Goal: Obtain resource: Obtain resource

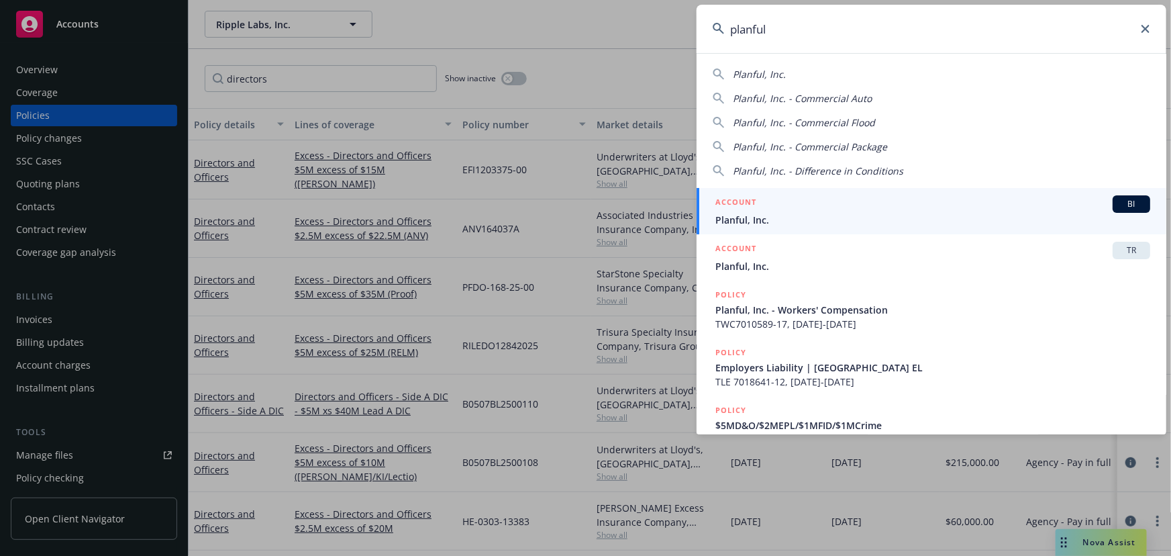
type input "planful"
click at [826, 210] on div "ACCOUNT BI" at bounding box center [933, 203] width 435 height 17
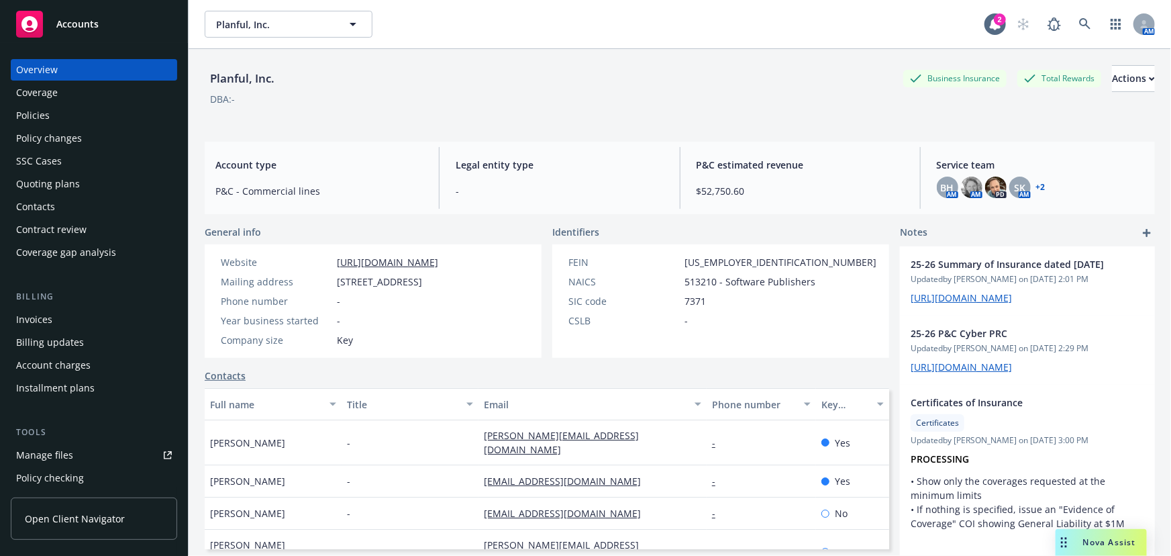
click at [58, 118] on div "Policies" at bounding box center [94, 115] width 156 height 21
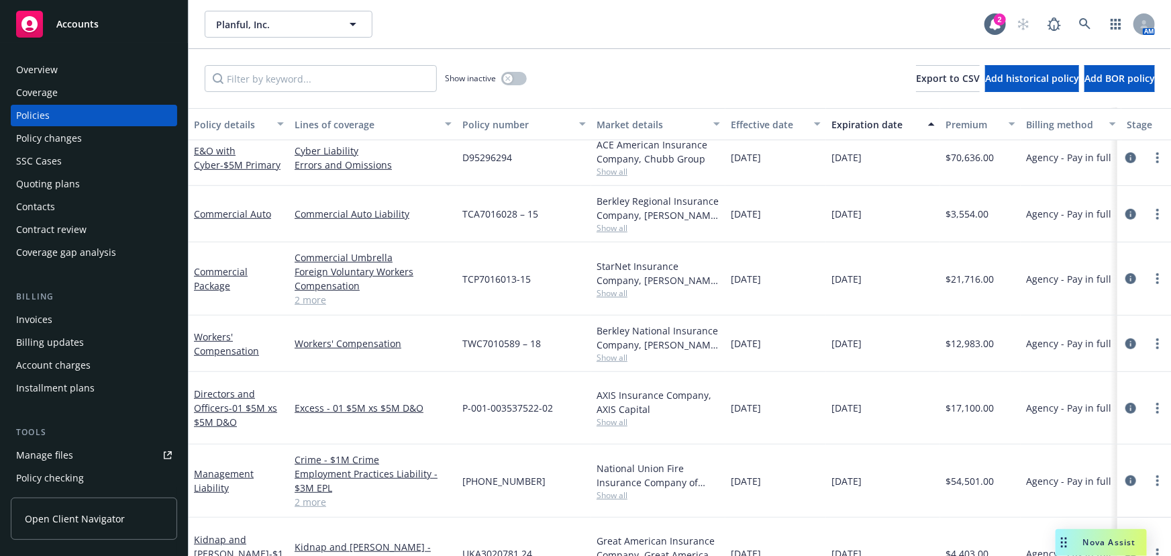
scroll to position [295, 0]
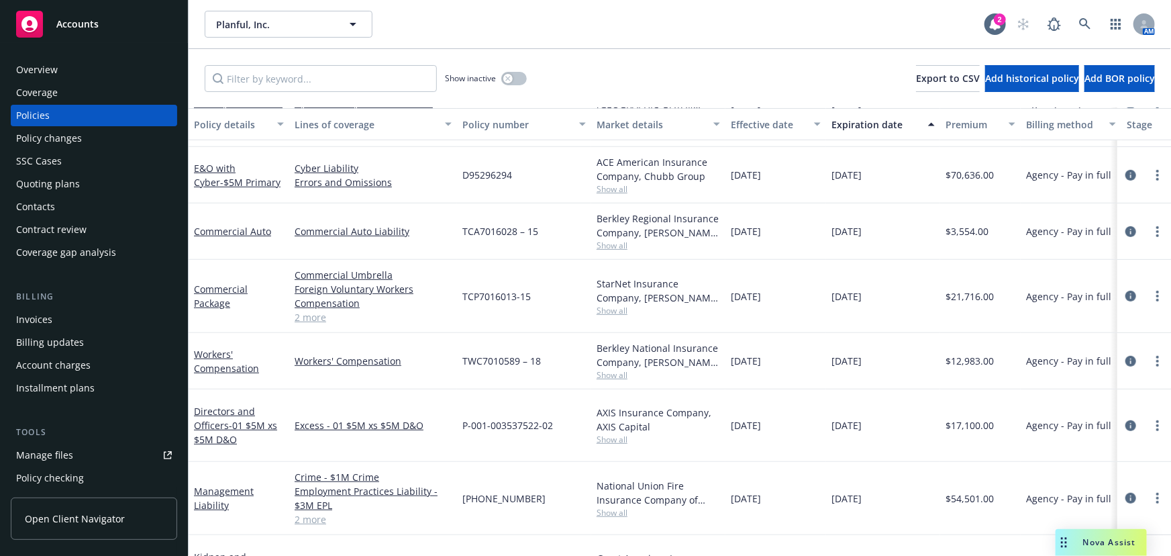
click at [296, 512] on link "2 more" at bounding box center [373, 519] width 157 height 14
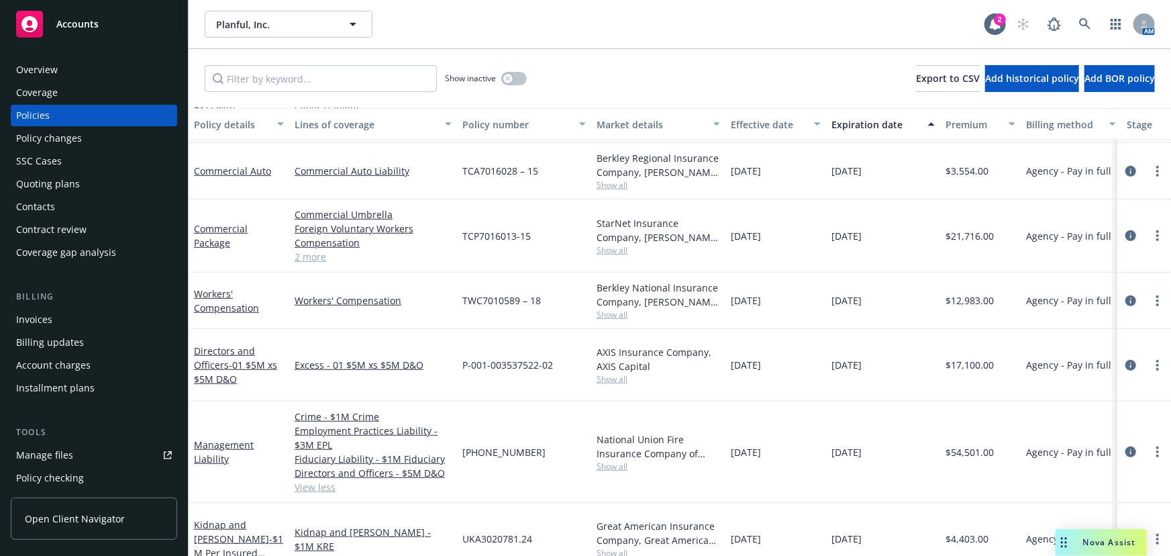
scroll to position [323, 0]
click at [239, 438] on link "Management Liability" at bounding box center [224, 451] width 60 height 27
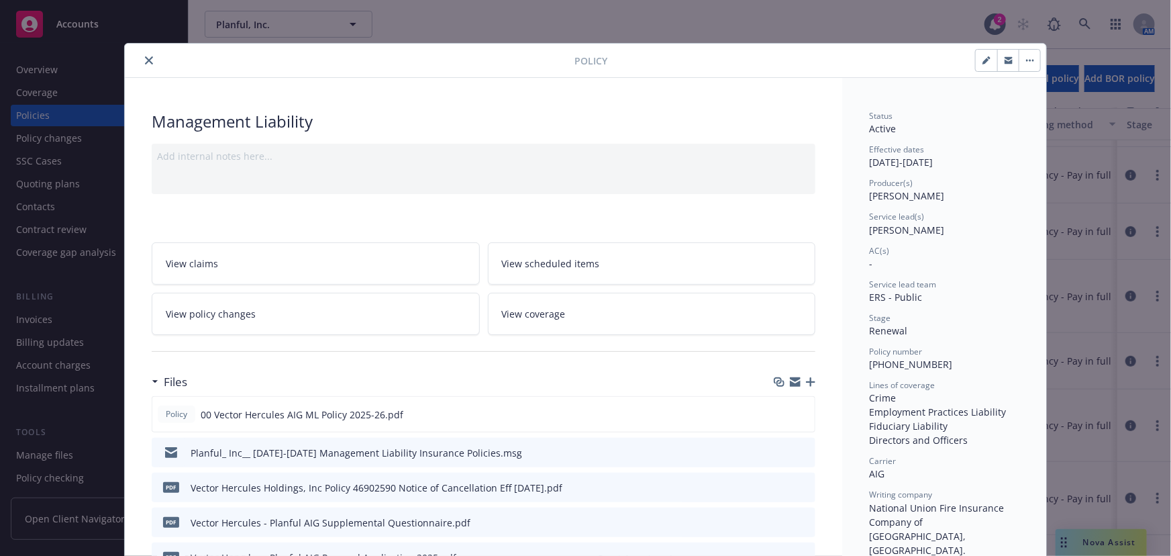
scroll to position [121, 0]
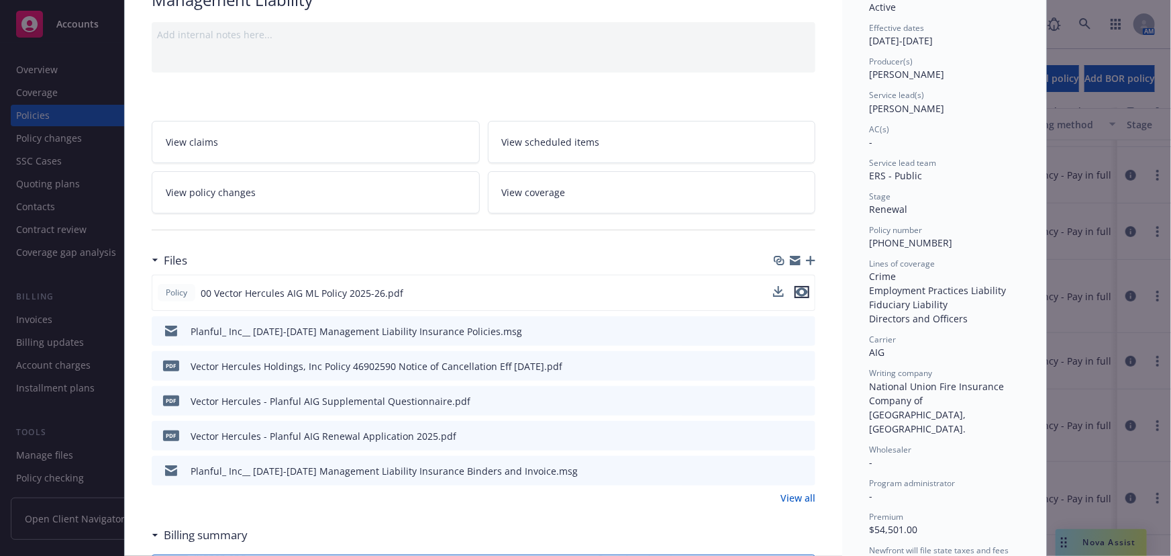
click at [799, 287] on icon "preview file" at bounding box center [802, 291] width 12 height 9
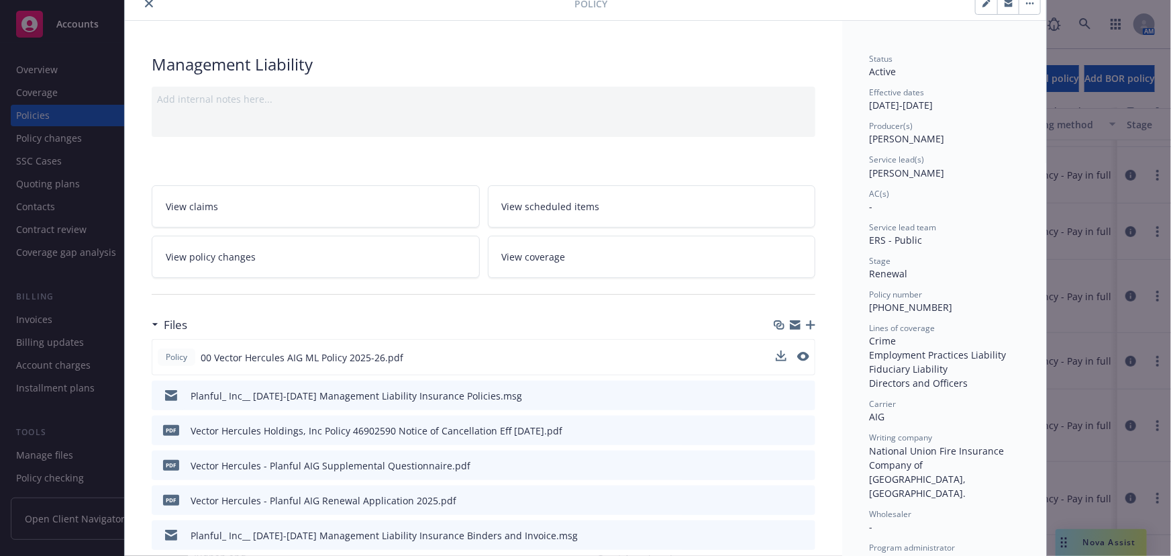
scroll to position [0, 0]
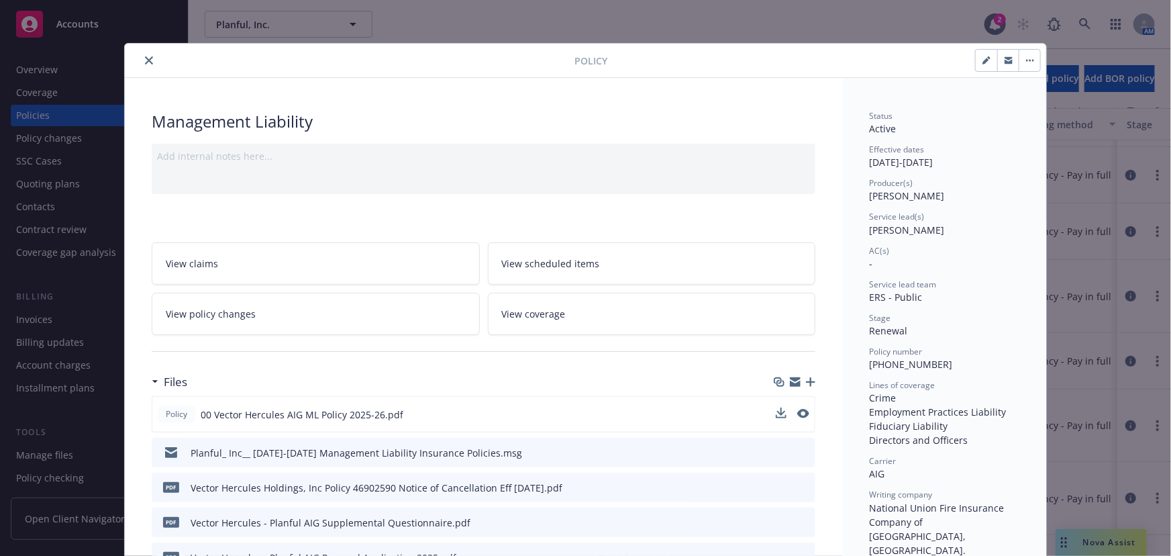
click at [145, 62] on icon "close" at bounding box center [149, 60] width 8 height 8
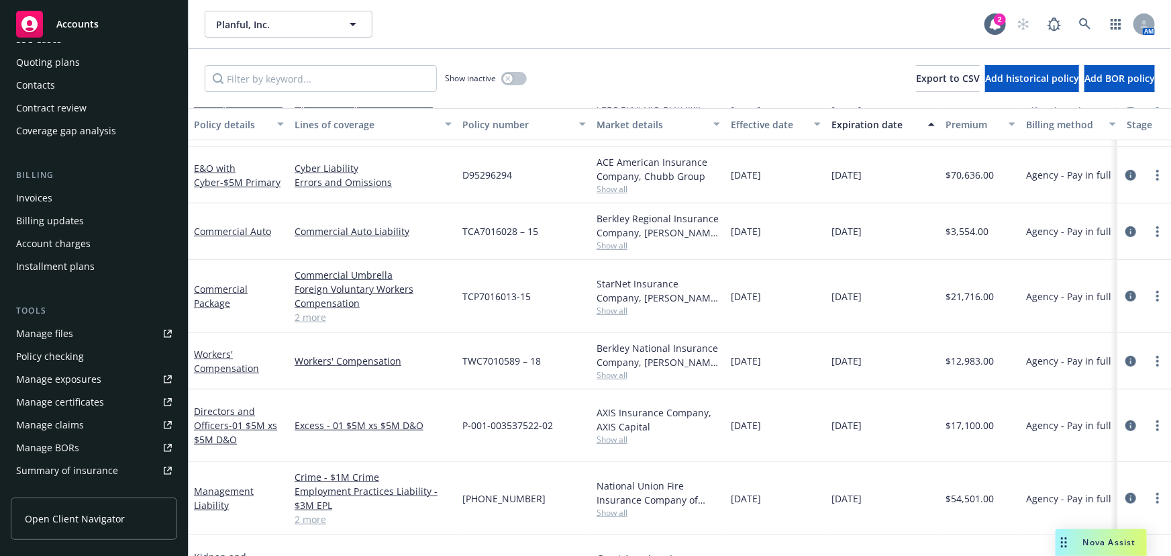
scroll to position [341, 0]
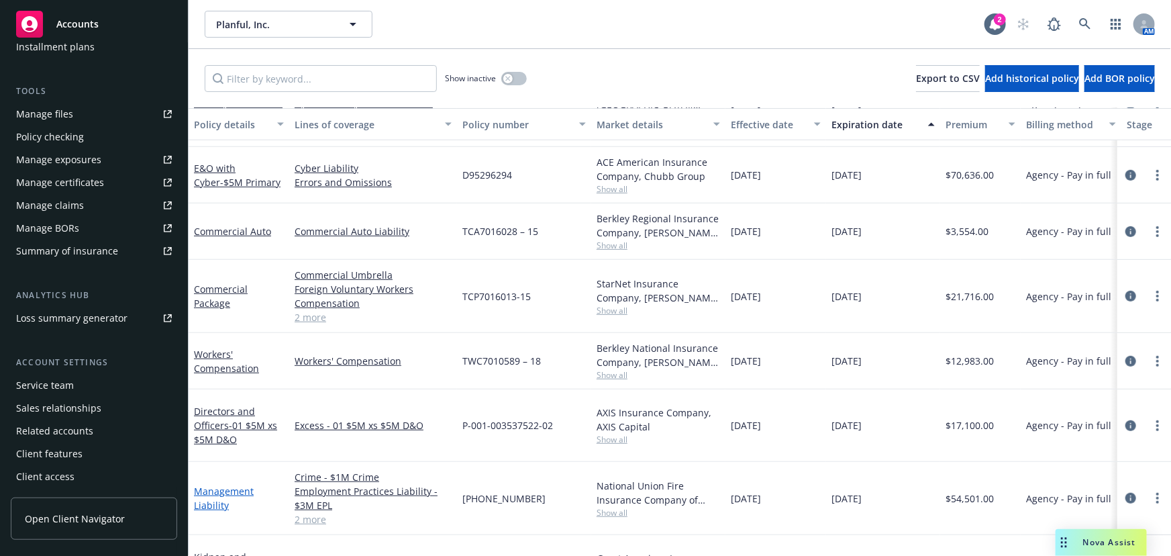
click at [222, 485] on link "Management Liability" at bounding box center [224, 498] width 60 height 27
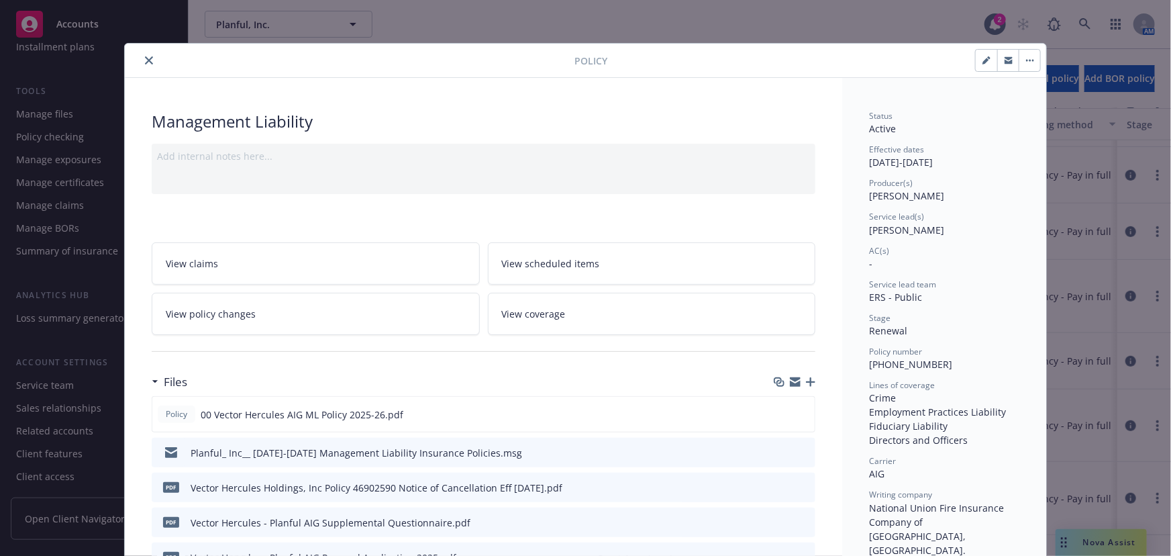
scroll to position [40, 0]
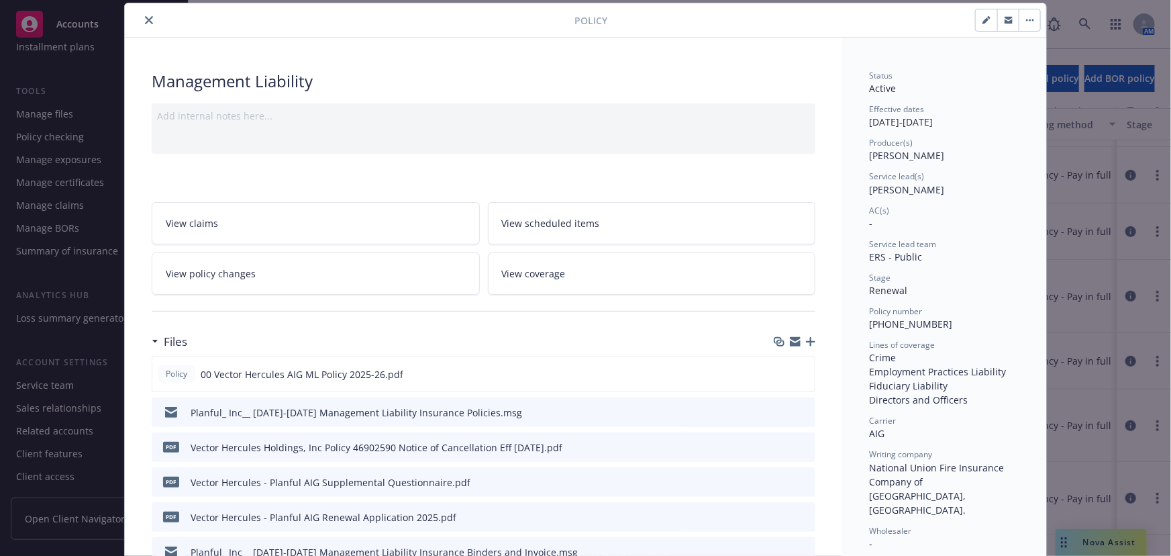
click at [145, 18] on icon "close" at bounding box center [149, 20] width 8 height 8
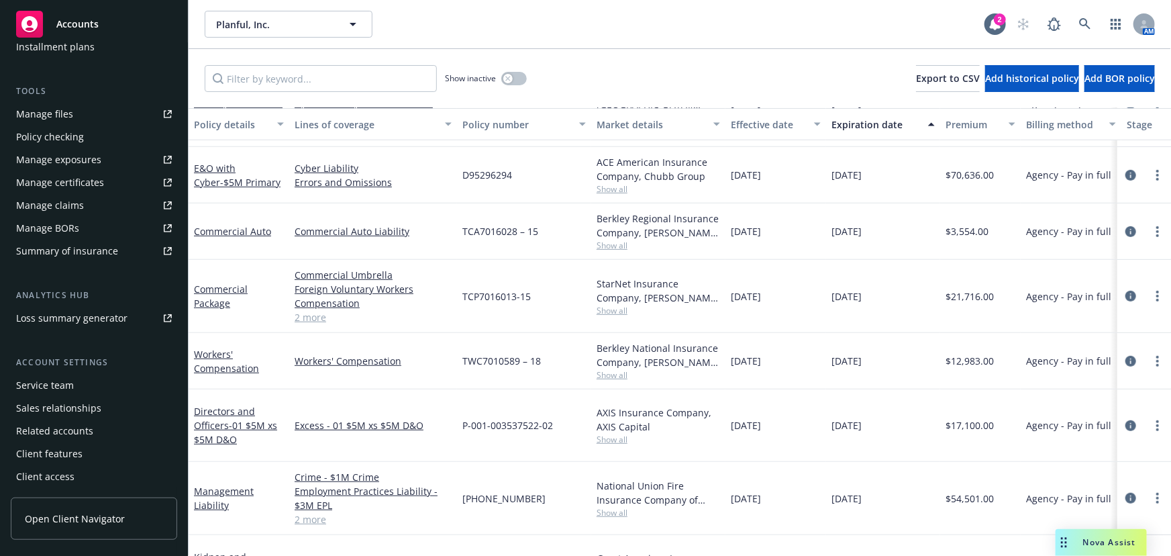
click at [81, 388] on div "Service team" at bounding box center [94, 385] width 156 height 21
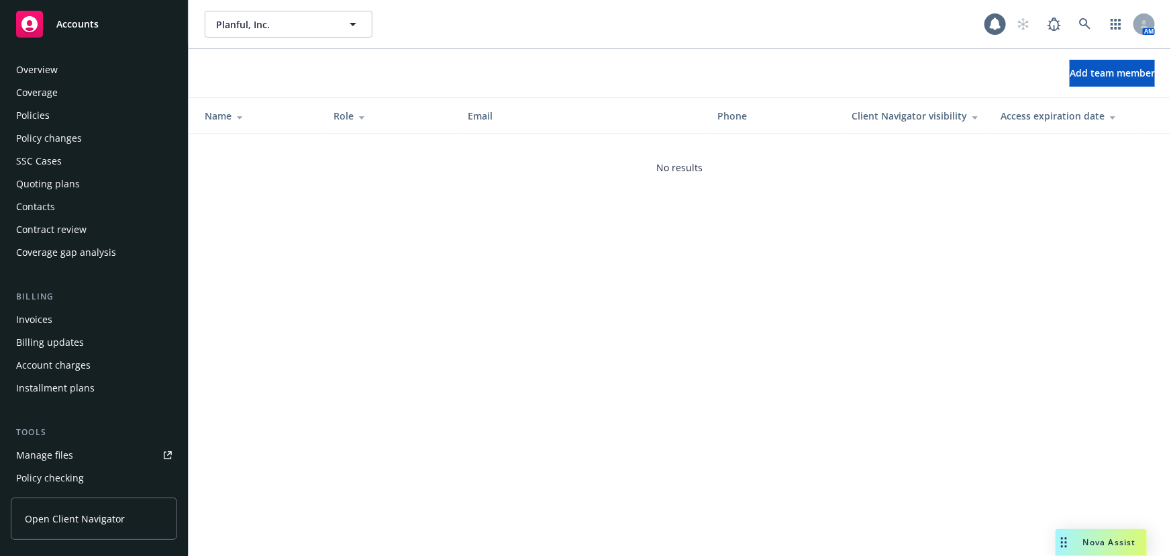
scroll to position [341, 0]
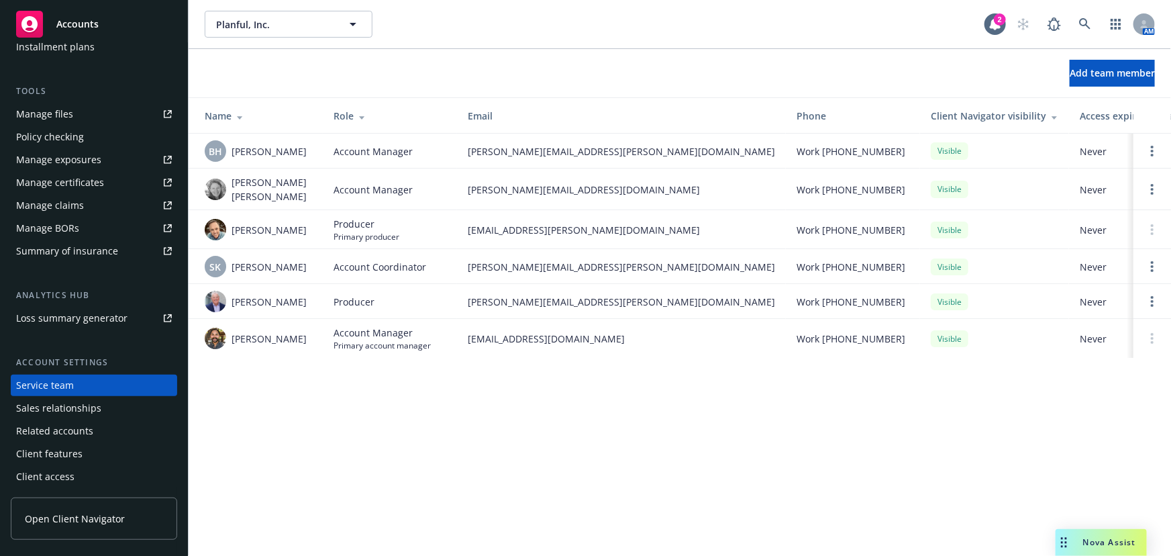
click at [91, 110] on link "Manage files" at bounding box center [94, 113] width 166 height 21
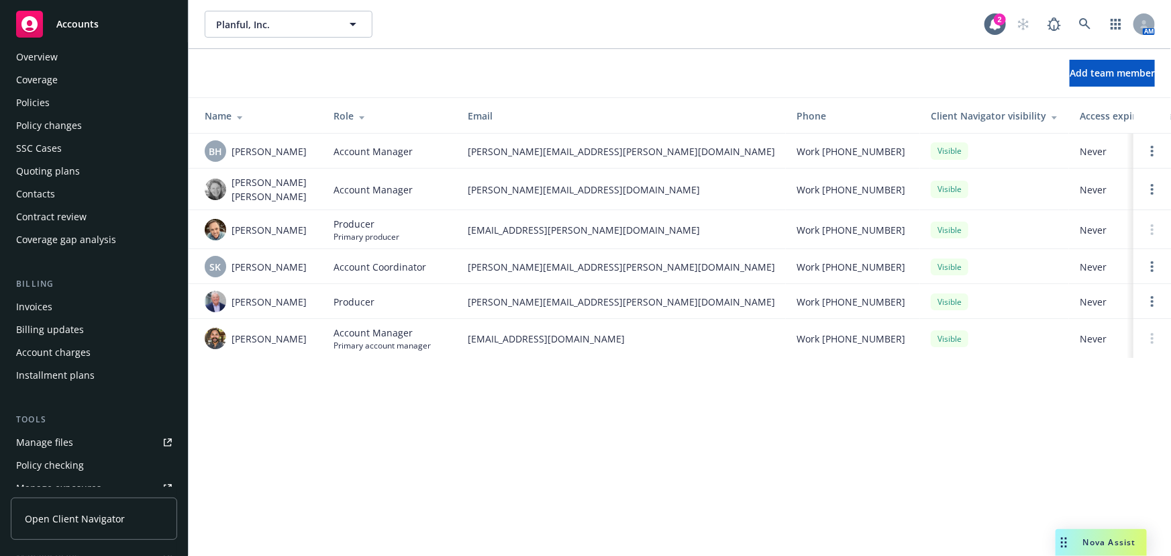
scroll to position [0, 0]
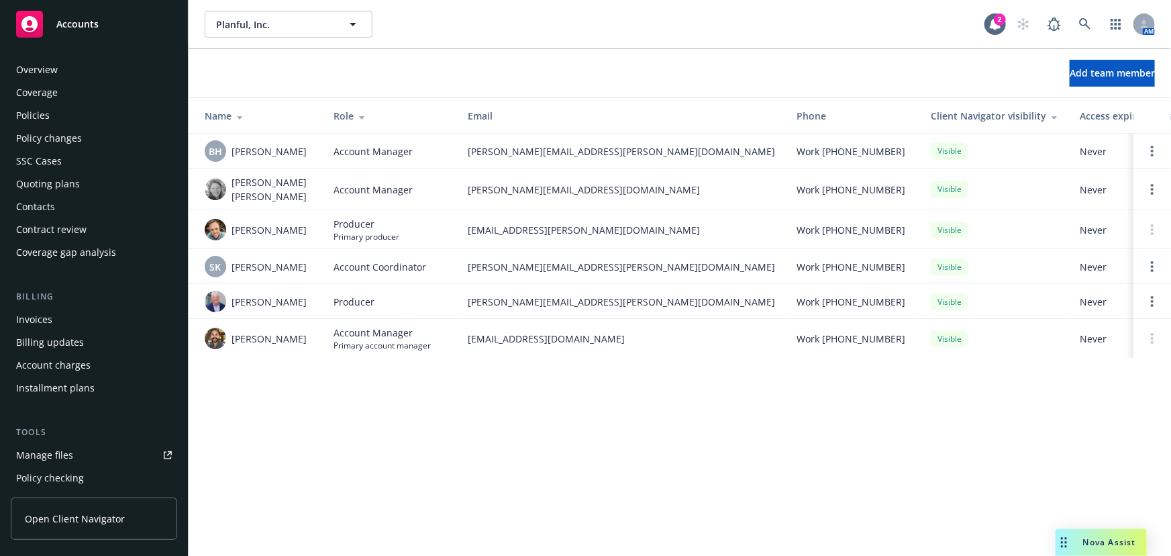
click at [58, 114] on div "Policies" at bounding box center [94, 115] width 156 height 21
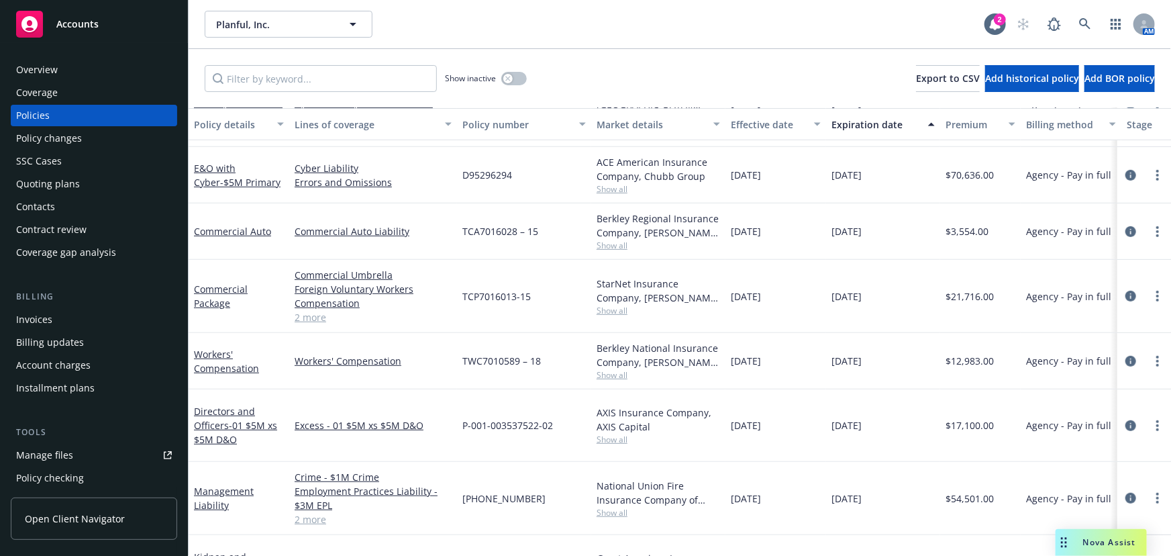
scroll to position [295, 0]
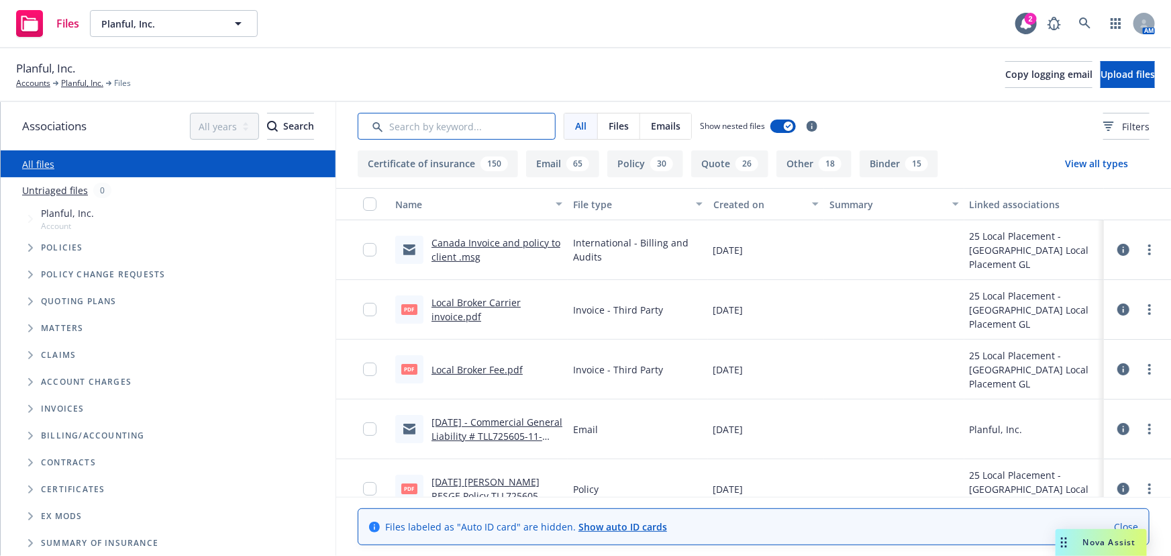
click at [504, 126] on input "Search by keyword..." at bounding box center [457, 126] width 198 height 27
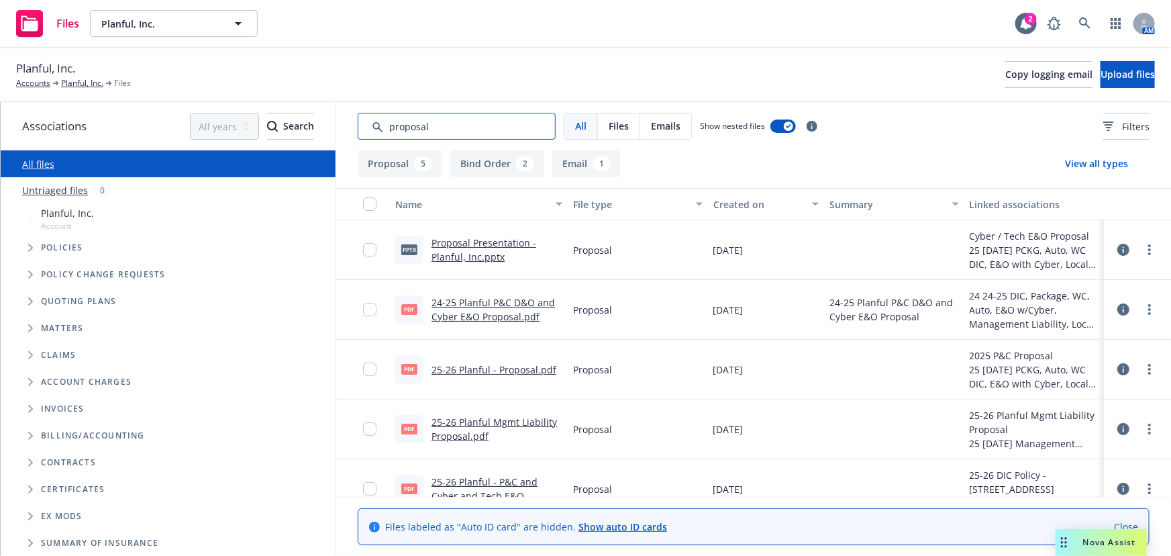
type input "proposal"
click at [534, 418] on link "25-26 Planful Mgmt Liability Proposal.pdf" at bounding box center [495, 428] width 126 height 27
